Goal: Navigation & Orientation: Find specific page/section

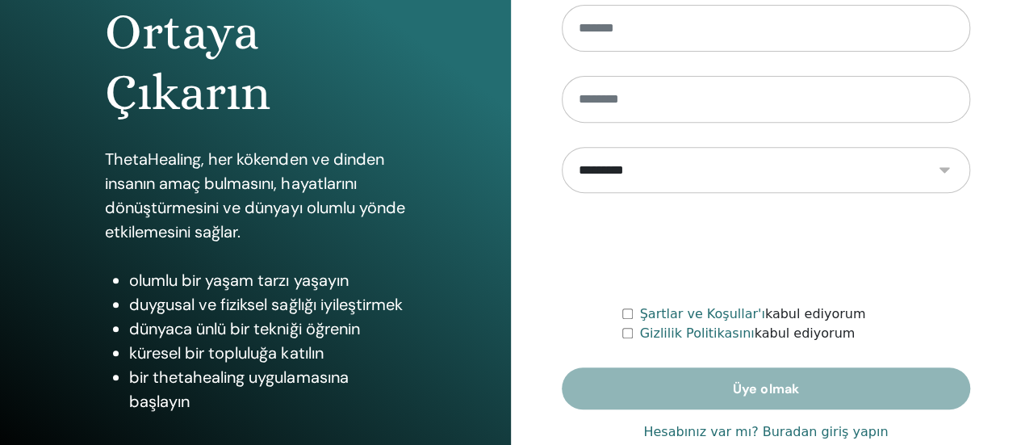
scroll to position [329, 0]
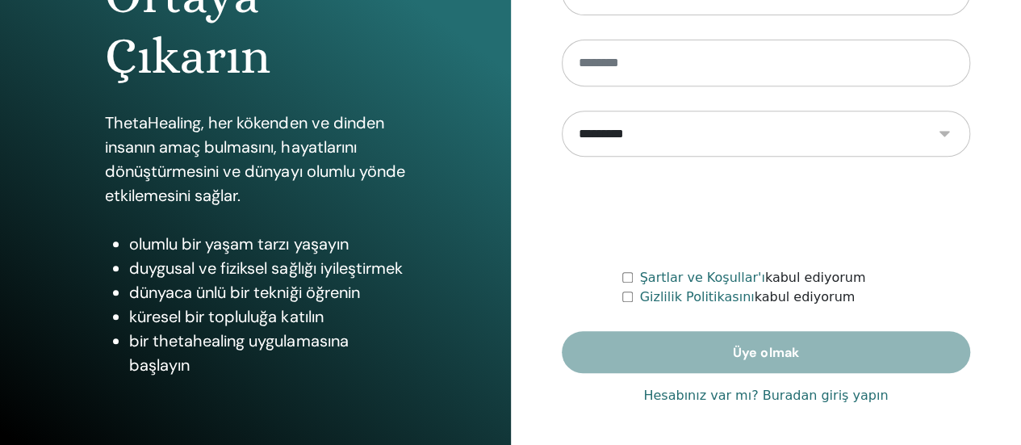
type input "**********"
click at [688, 396] on font "Hesabınız var mı? Buradan giriş yapın" at bounding box center [766, 395] width 245 height 15
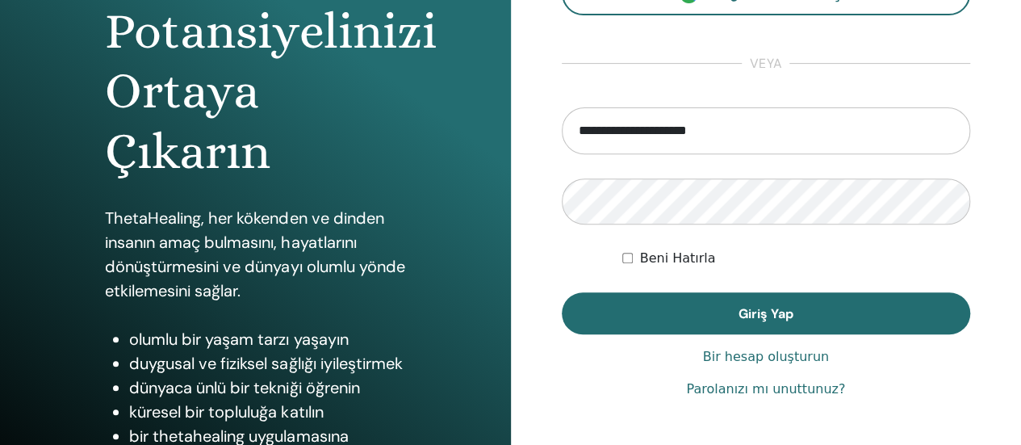
scroll to position [242, 0]
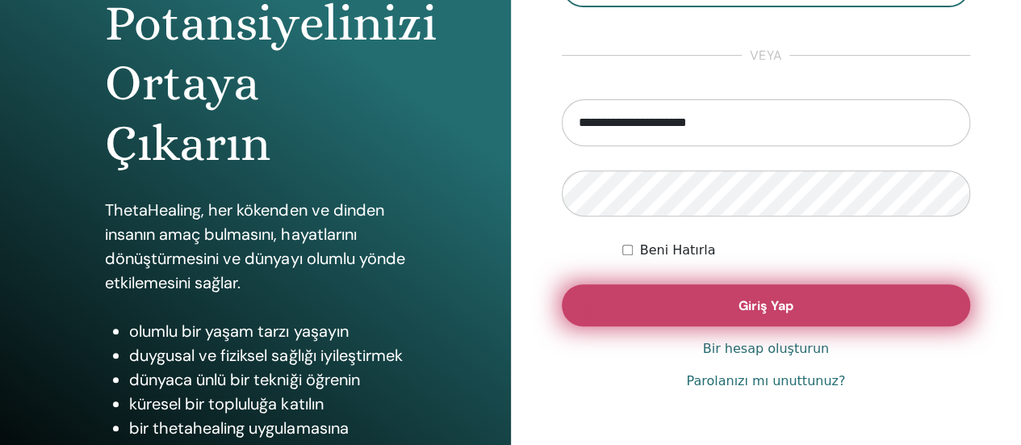
click at [702, 310] on button "Giriş Yap" at bounding box center [766, 305] width 409 height 42
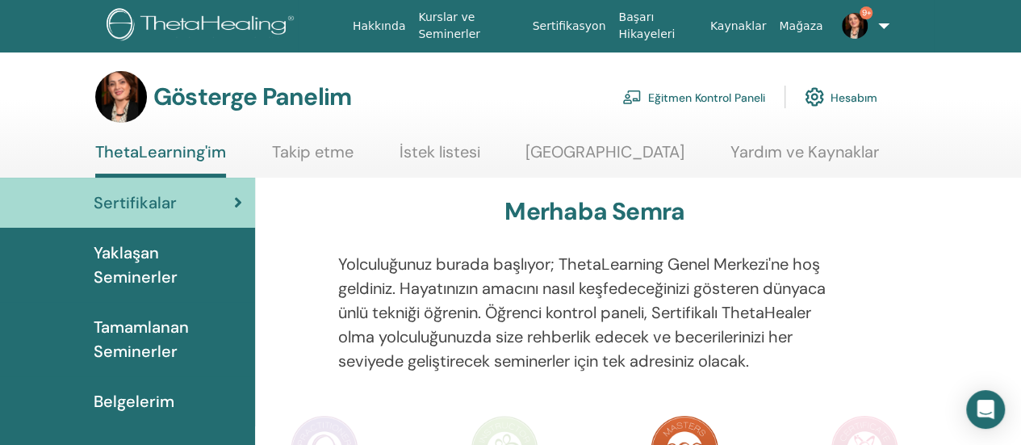
click at [705, 93] on font "Eğitmen Kontrol Paneli" at bounding box center [706, 97] width 117 height 15
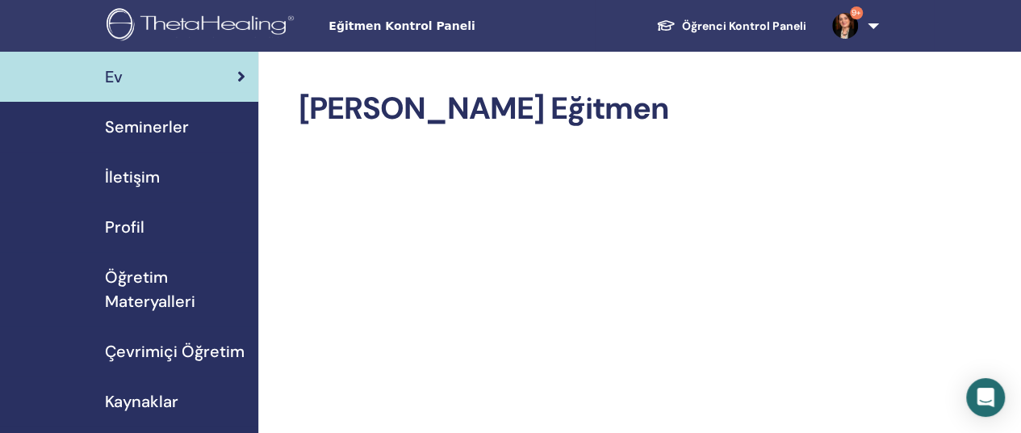
click at [126, 276] on font "Öğretim Materyalleri" at bounding box center [150, 288] width 90 height 45
